Goal: Find specific page/section: Find specific page/section

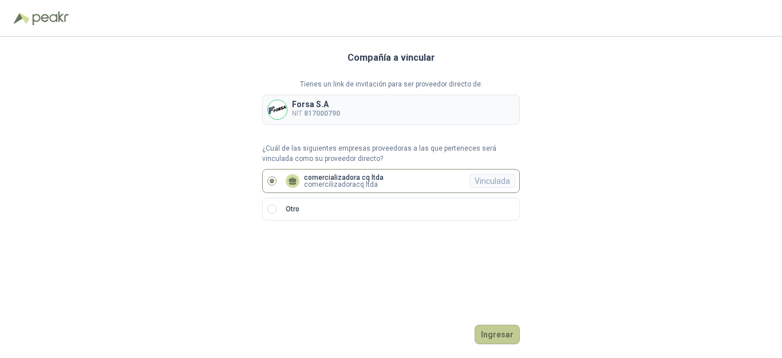
click at [492, 335] on button "Ingresar" at bounding box center [497, 334] width 45 height 19
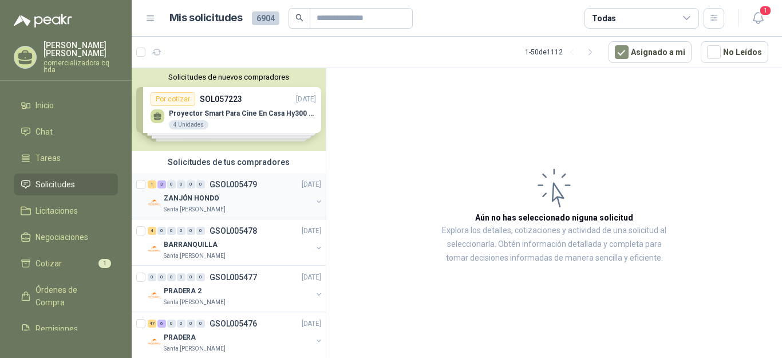
click at [191, 200] on p "ZANJÓN HONDO" at bounding box center [192, 198] width 56 height 11
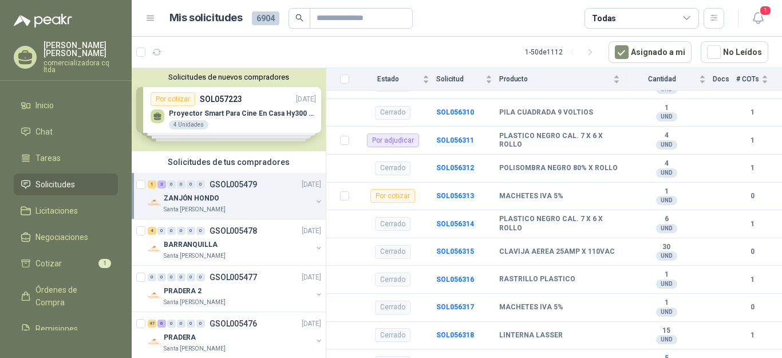
scroll to position [313, 0]
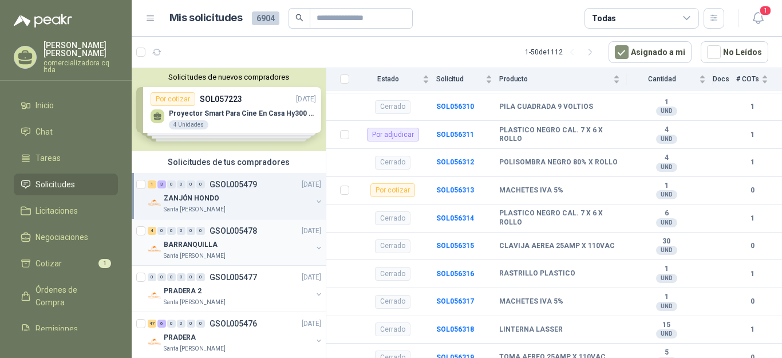
click at [183, 243] on p "BARRANQUILLA" at bounding box center [191, 244] width 54 height 11
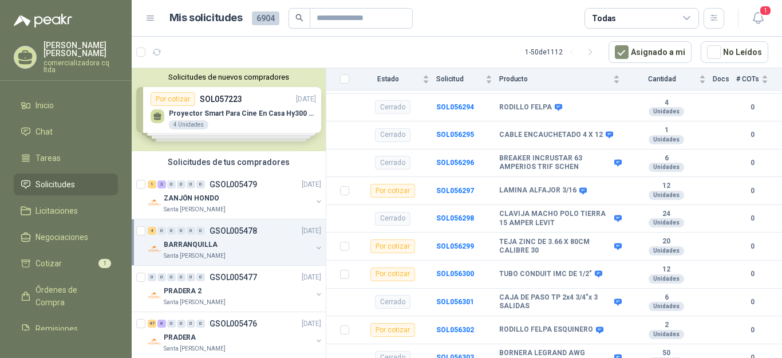
scroll to position [126, 0]
